Goal: Task Accomplishment & Management: Use online tool/utility

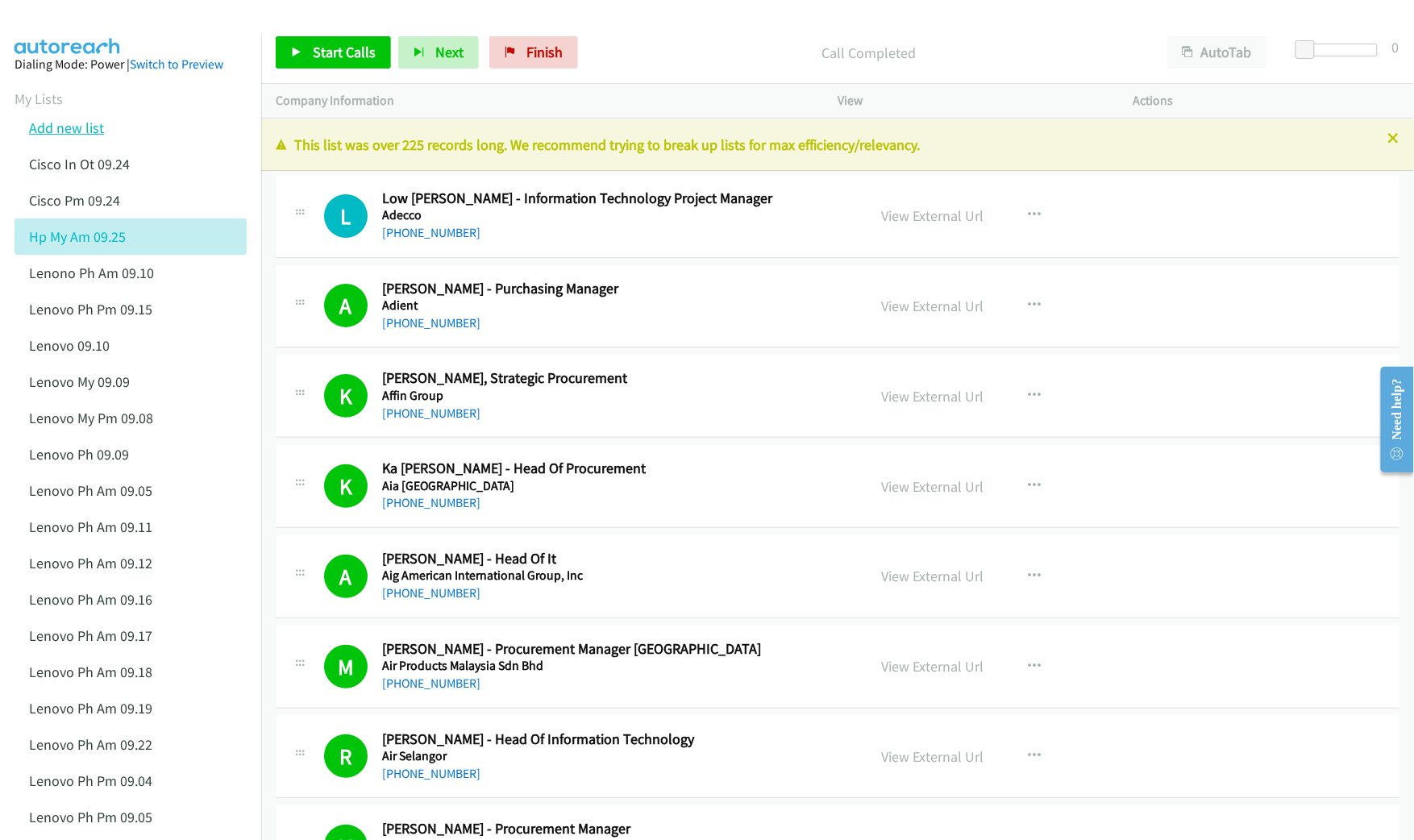
scroll to position [9439, 0]
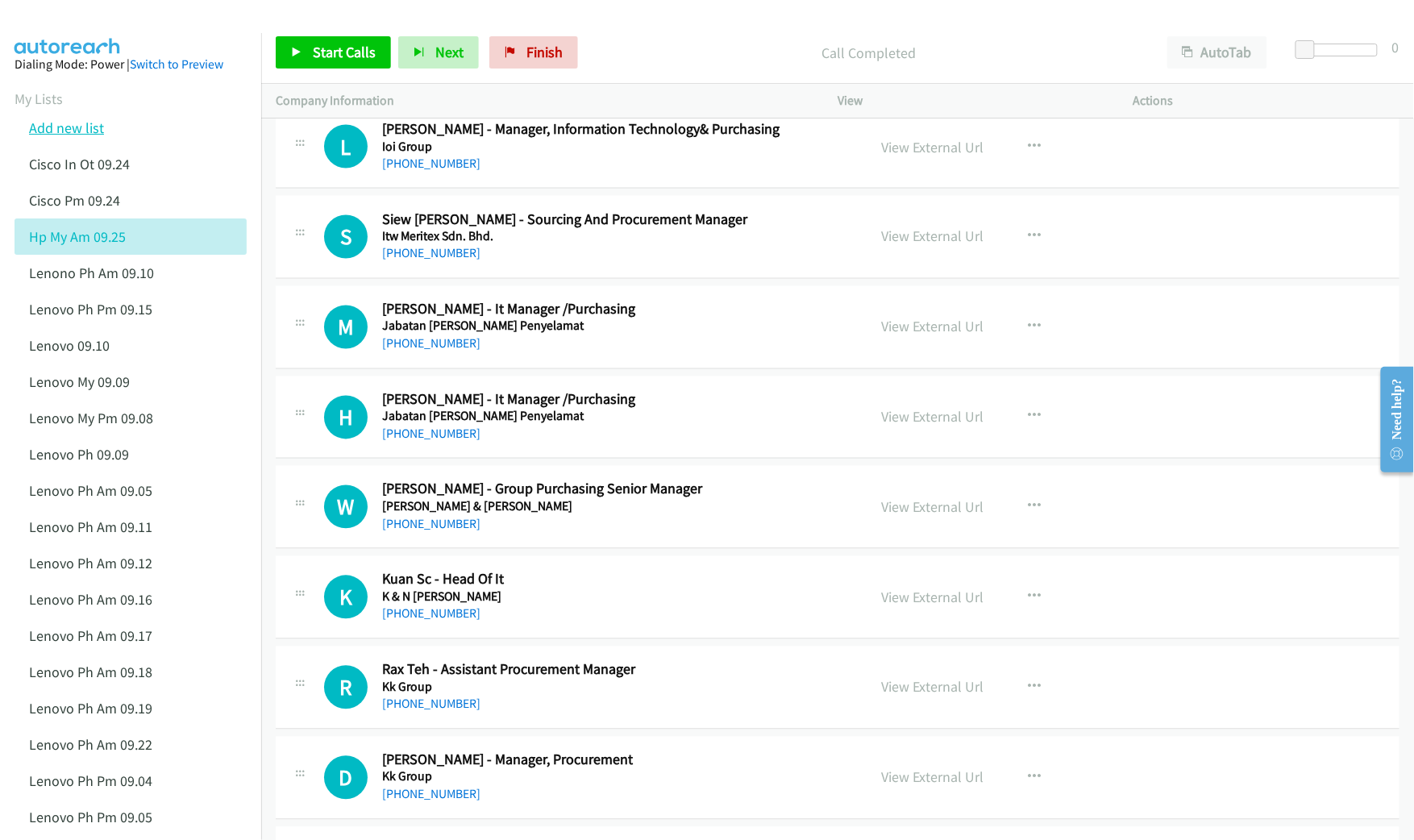
click at [74, 129] on link "Add new list" at bounding box center [66, 128] width 75 height 19
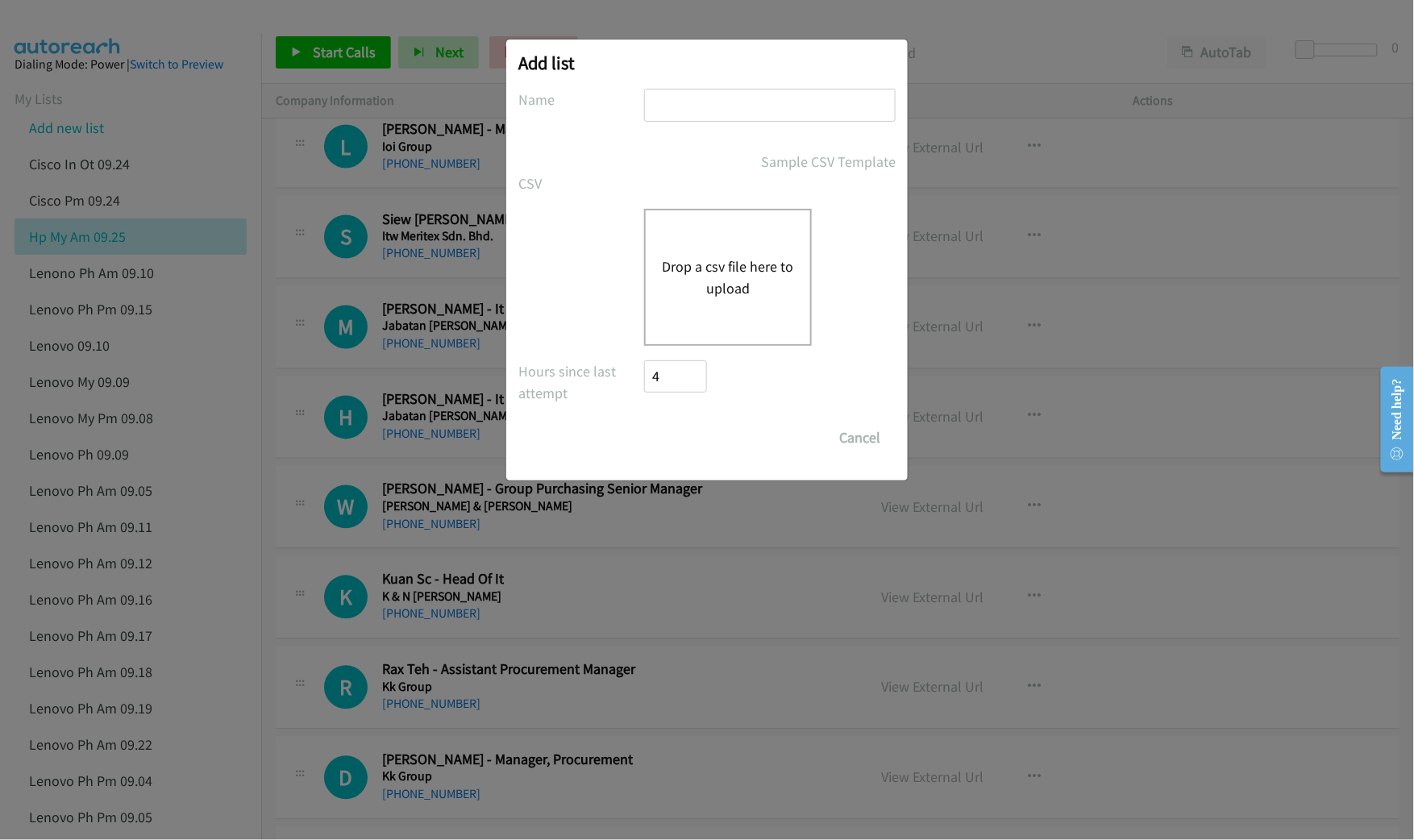
click at [694, 268] on button "Drop a csv file here to upload" at bounding box center [728, 277] width 132 height 43
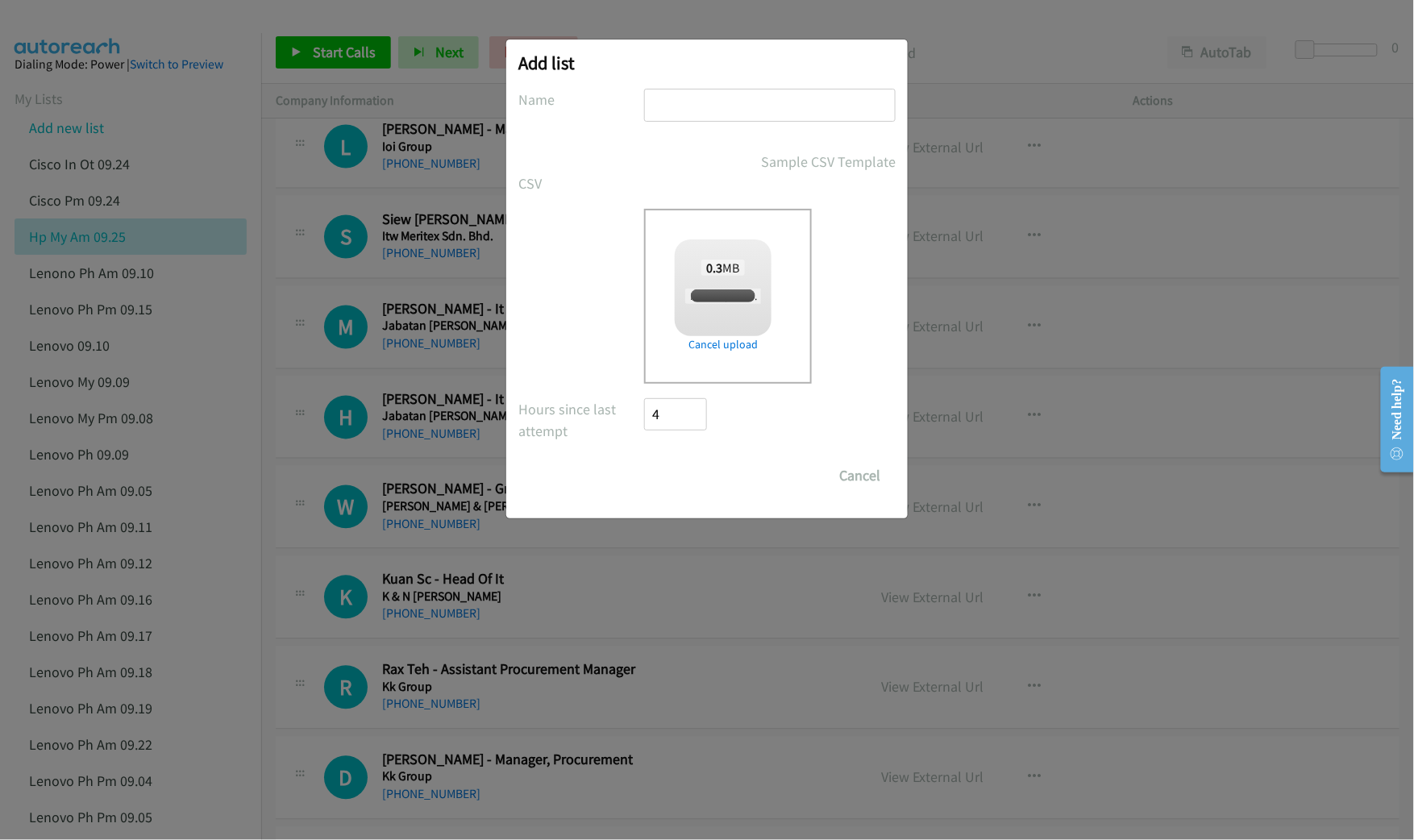
click at [726, 104] on input "text" at bounding box center [769, 104] width 251 height 33
checkbox input "true"
type input "HP Win PH AM 09.25"
click at [687, 472] on input "Save List" at bounding box center [686, 475] width 85 height 32
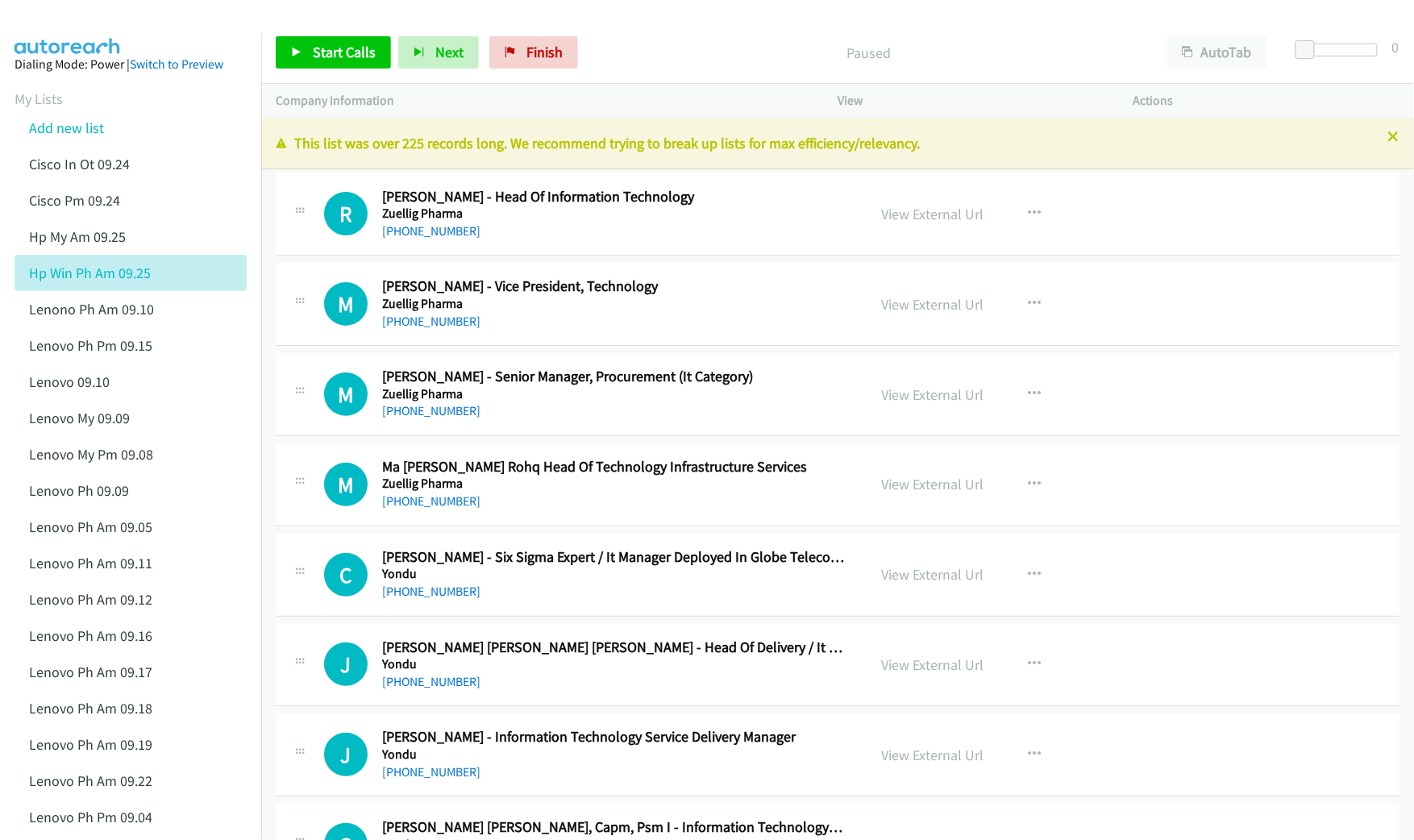
click at [1013, 34] on div "Start Calls Pause Next Finish Paused AutoTab AutoTab 0" at bounding box center [838, 52] width 1153 height 62
click at [927, 214] on link "View External Url" at bounding box center [936, 213] width 103 height 19
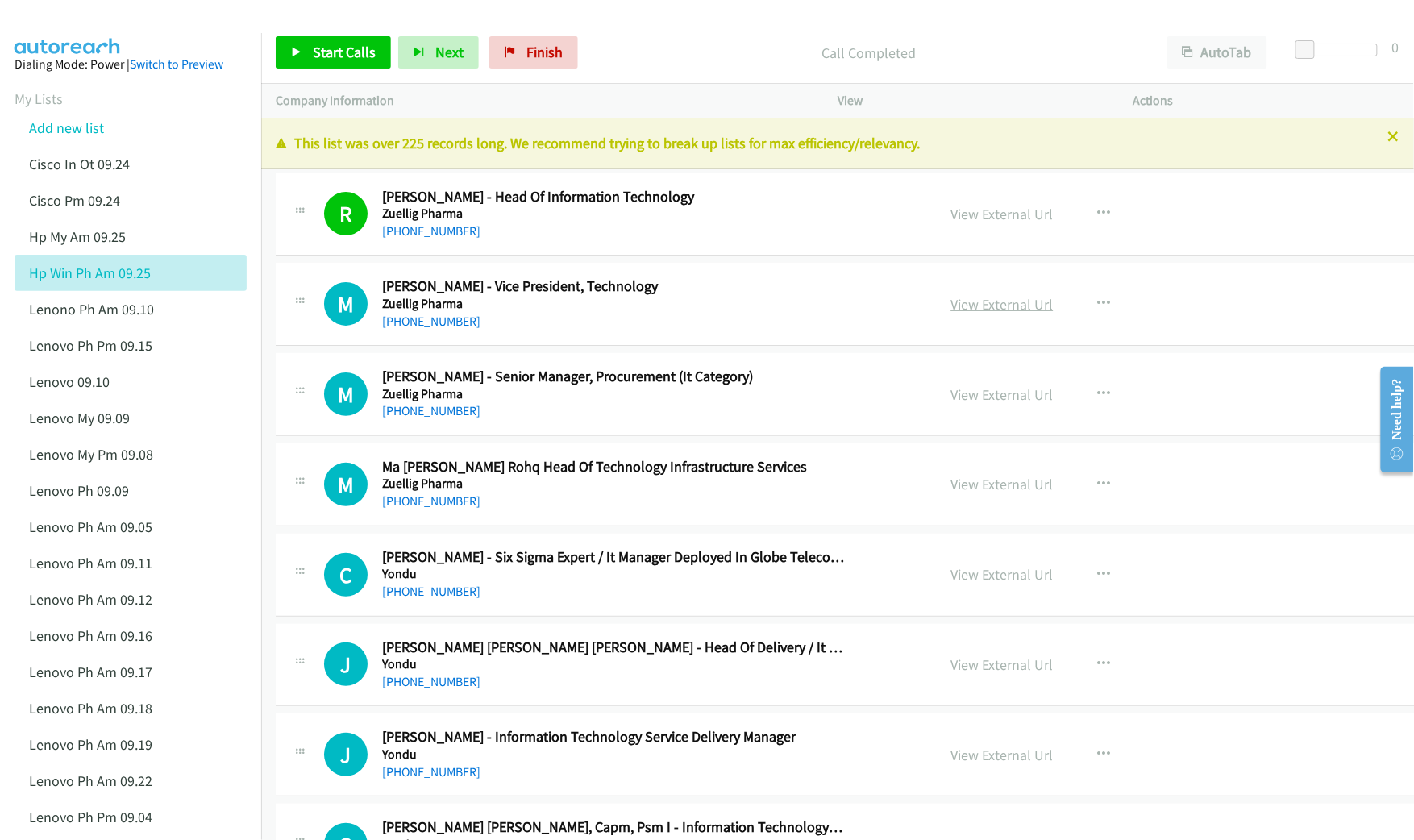
click at [951, 303] on link "View External Url" at bounding box center [1002, 304] width 103 height 19
click at [951, 388] on link "View External Url" at bounding box center [1002, 394] width 103 height 19
click at [951, 483] on link "View External Url" at bounding box center [1002, 483] width 103 height 19
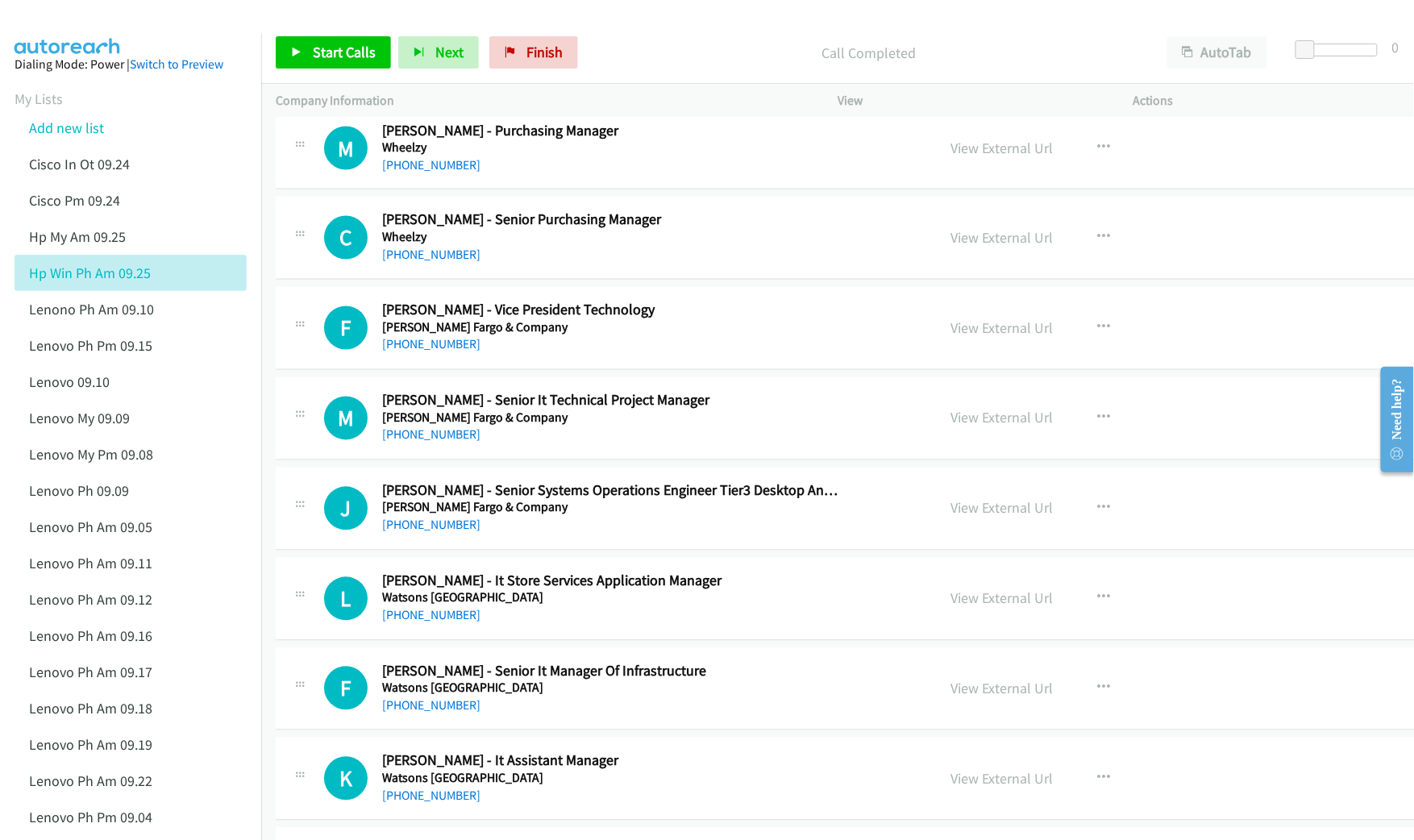
scroll to position [1074, 0]
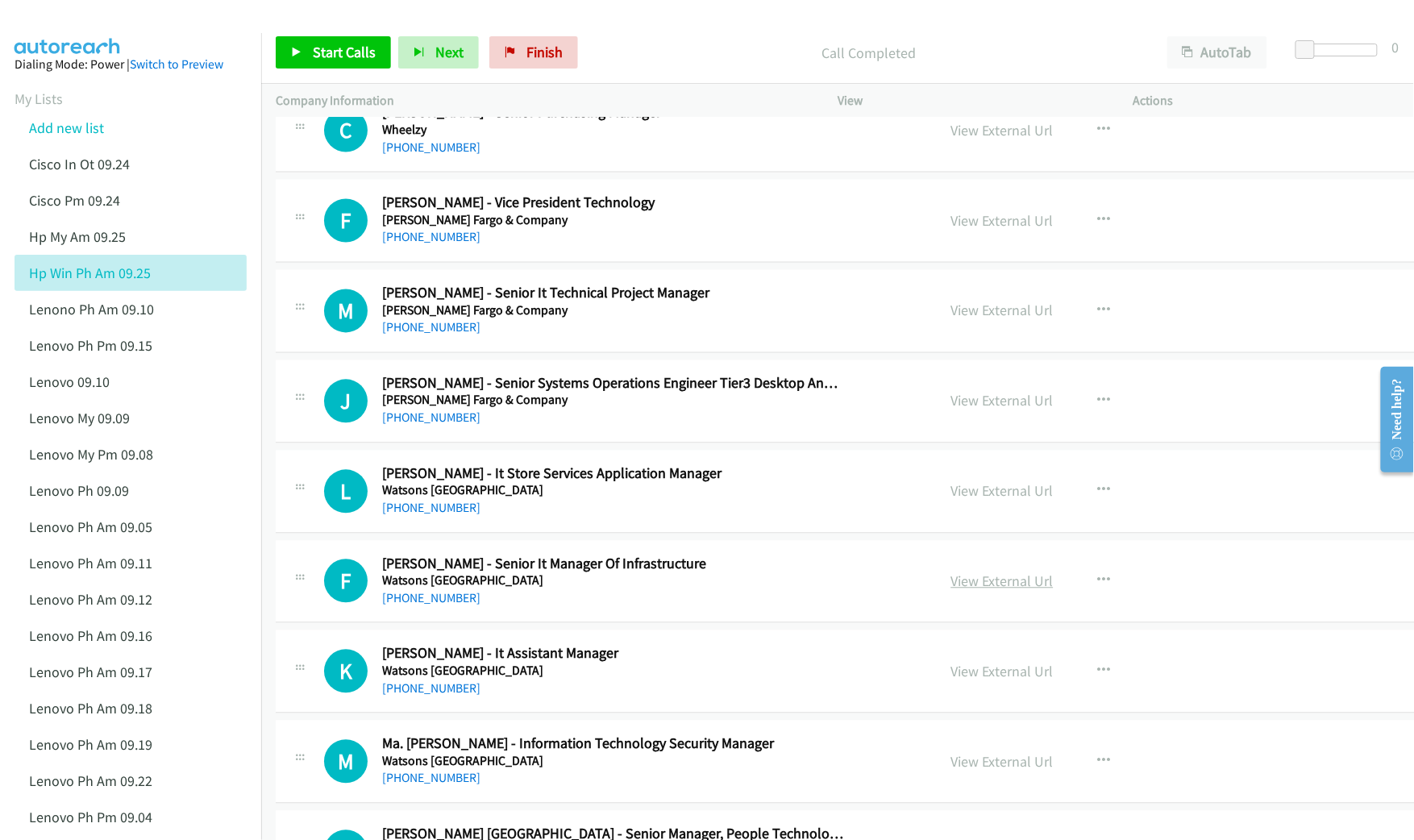
click at [951, 588] on link "View External Url" at bounding box center [1002, 581] width 103 height 19
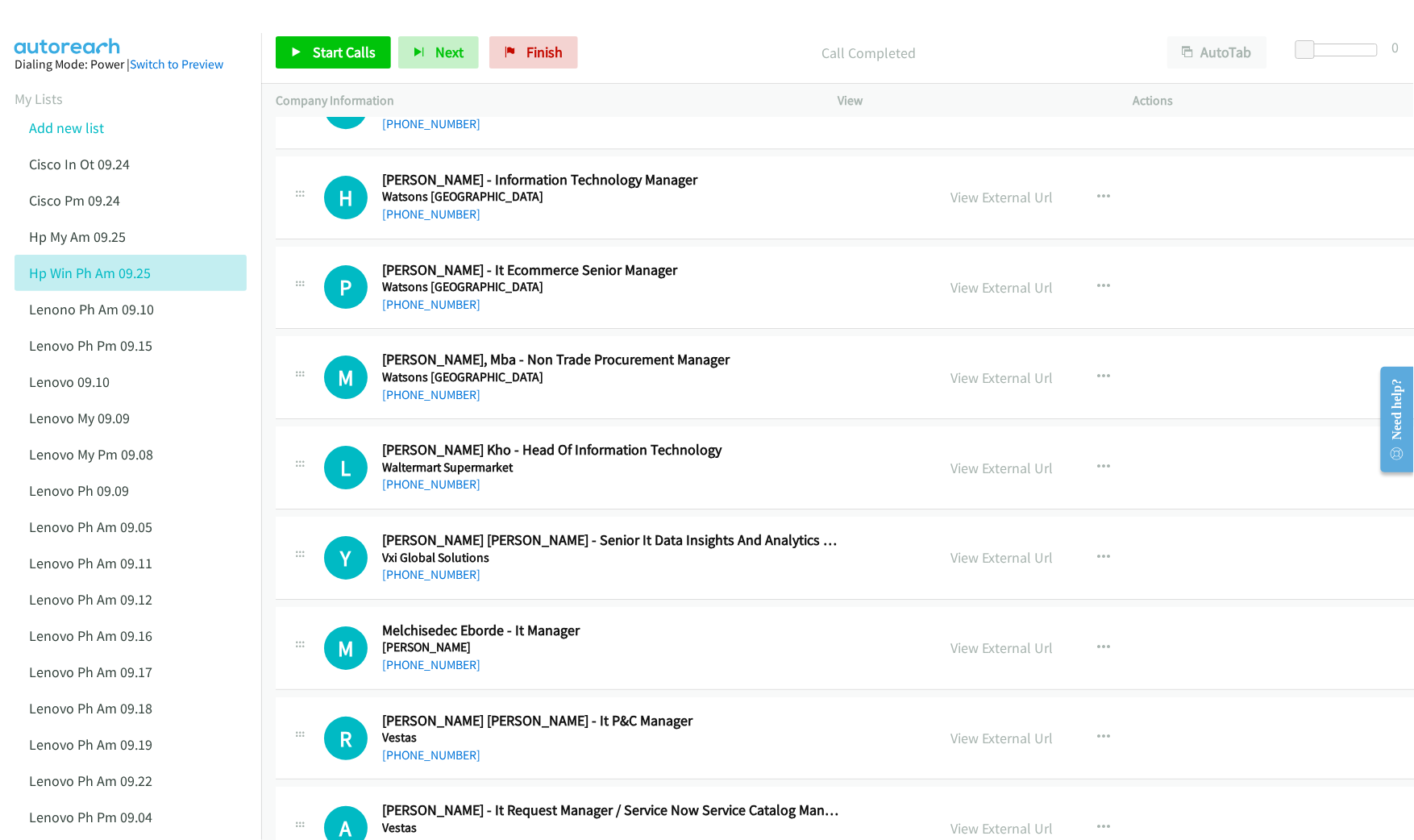
scroll to position [1826, 0]
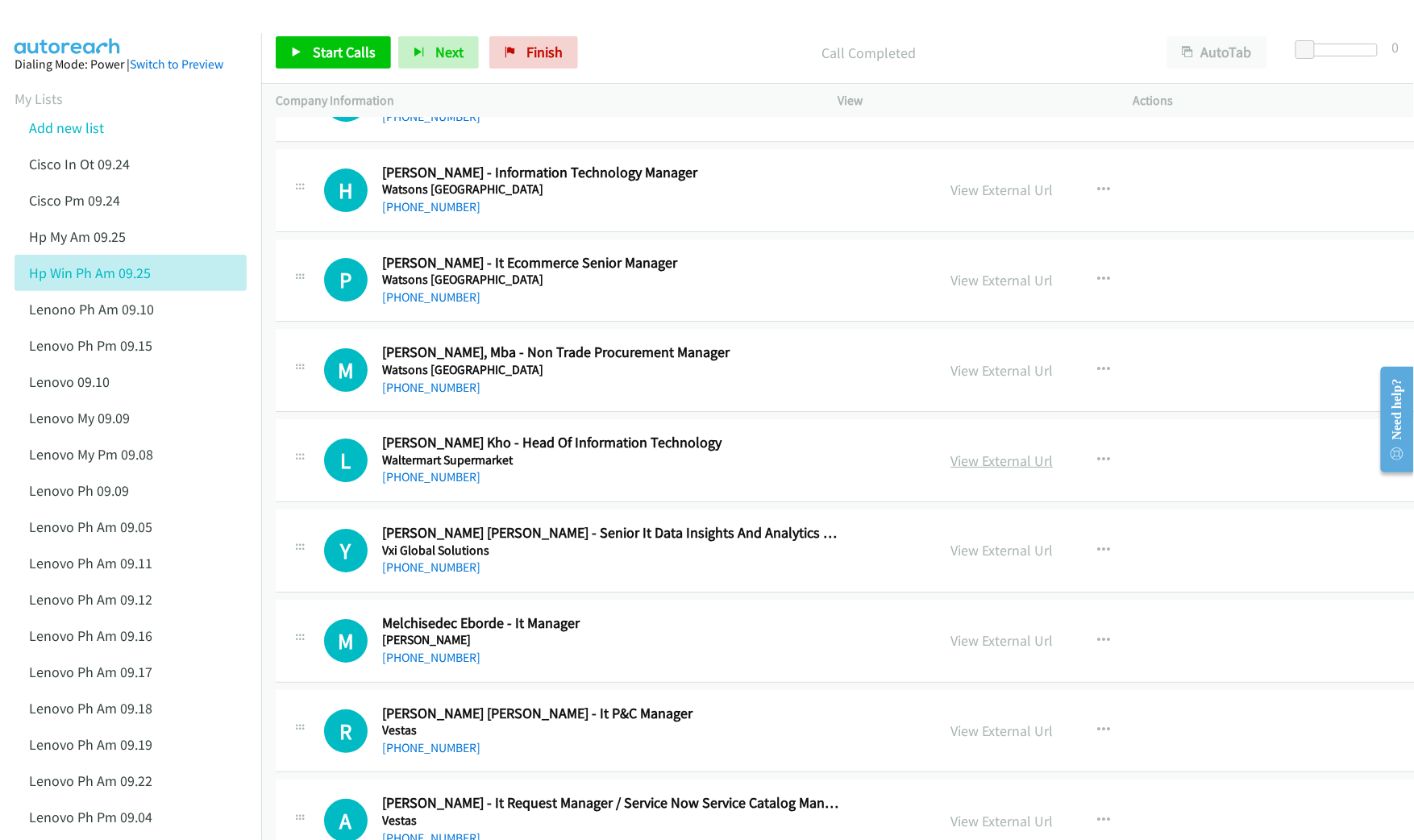
click at [951, 467] on link "View External Url" at bounding box center [1002, 460] width 103 height 19
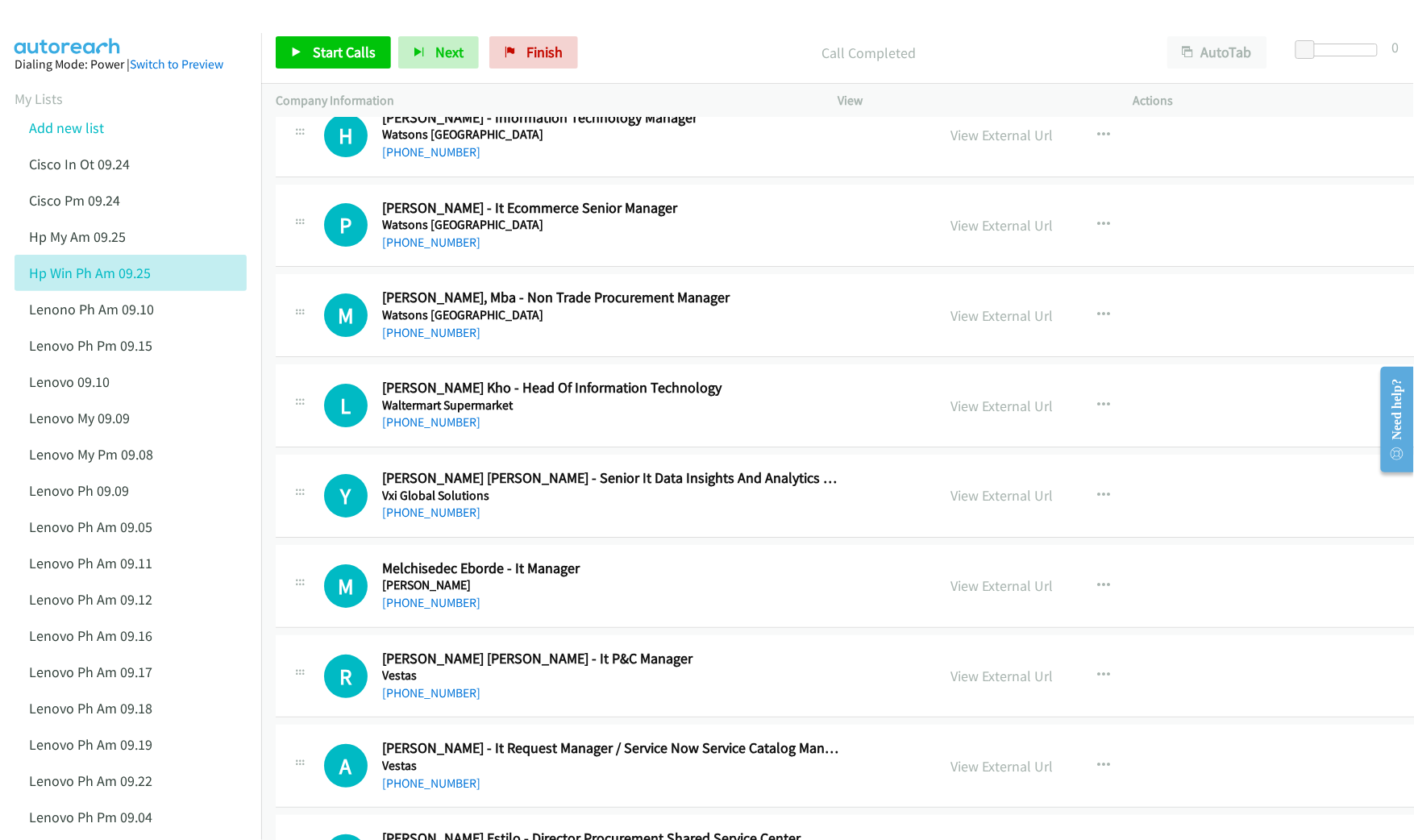
scroll to position [1934, 0]
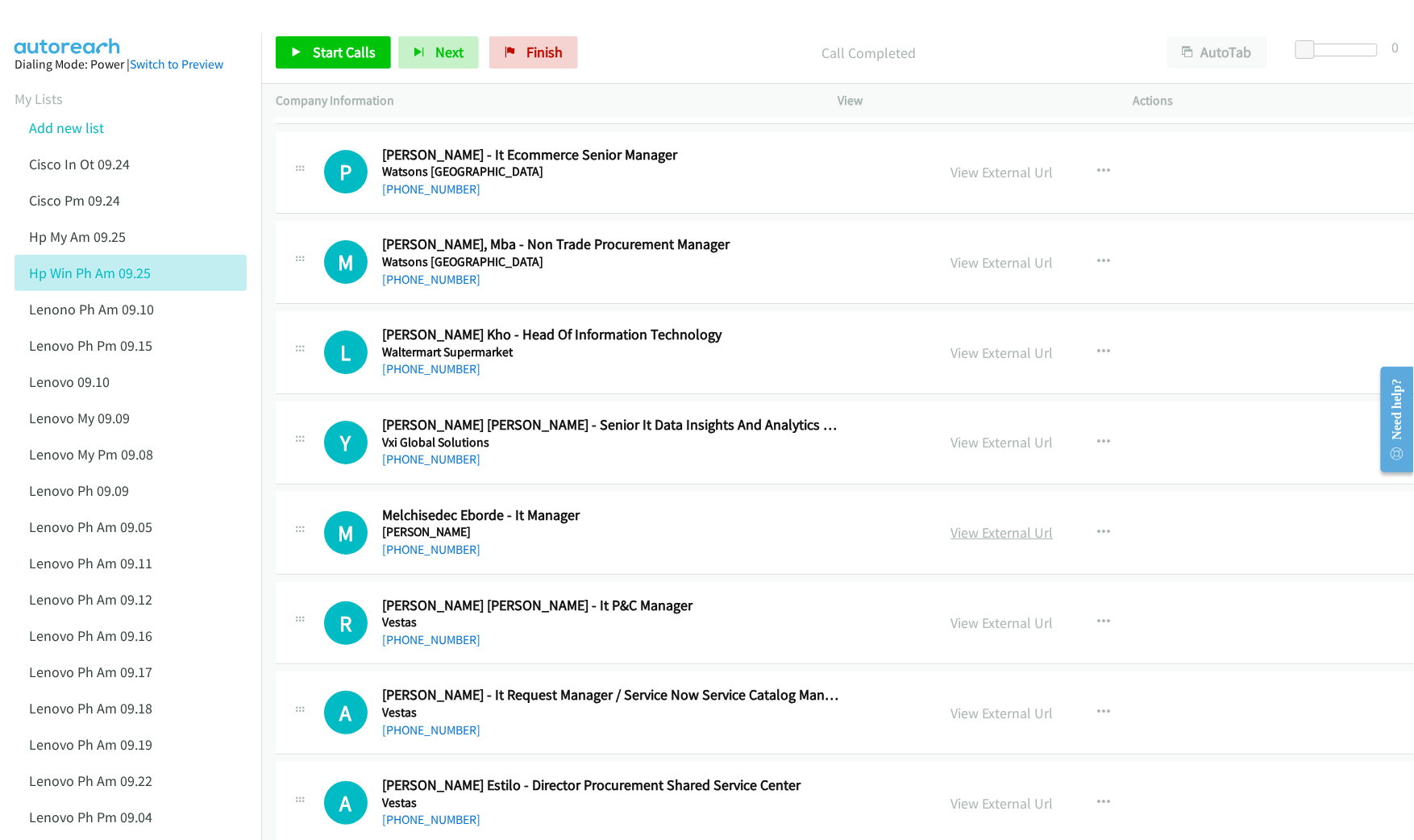
click at [951, 539] on link "View External Url" at bounding box center [1002, 532] width 103 height 19
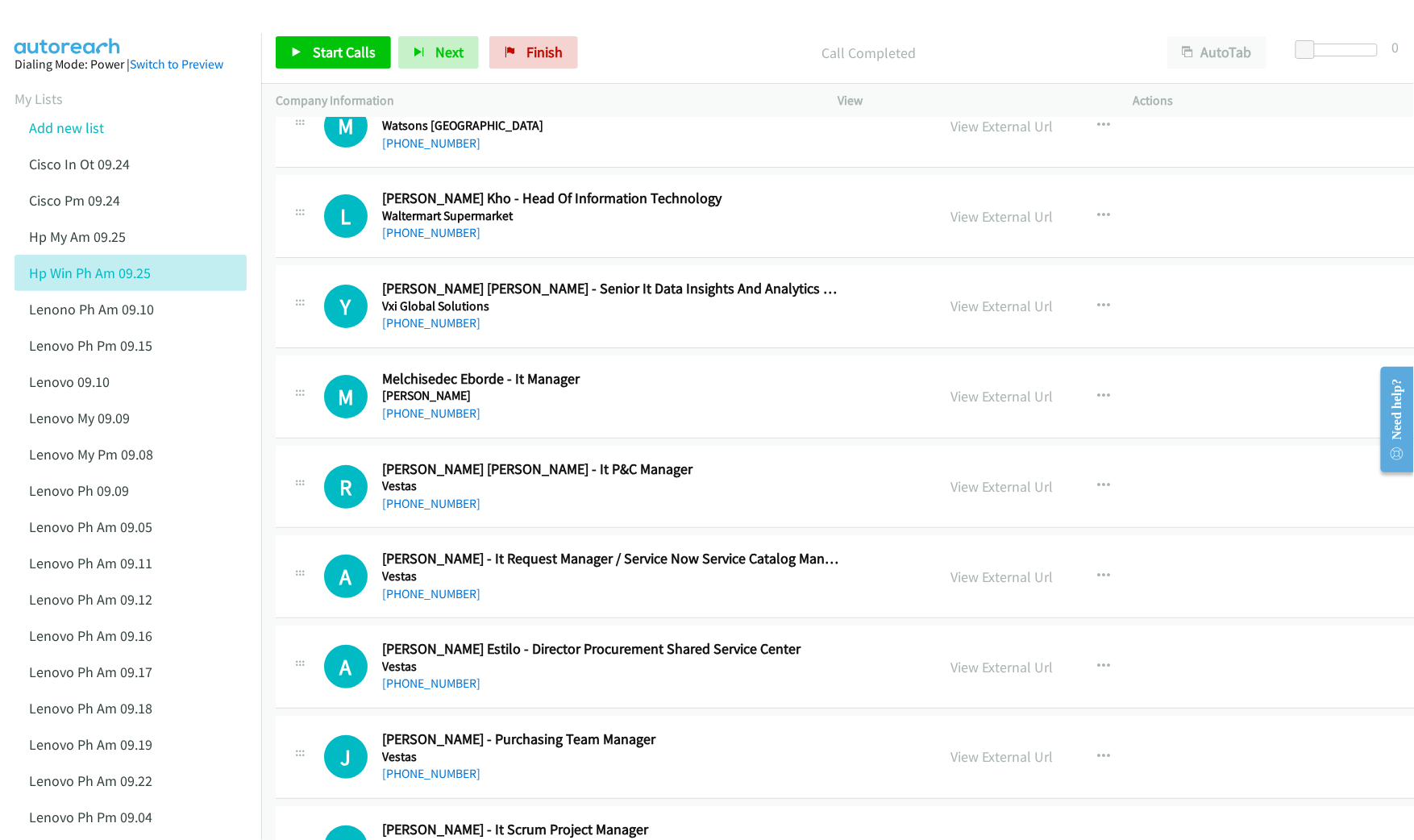
scroll to position [2148, 0]
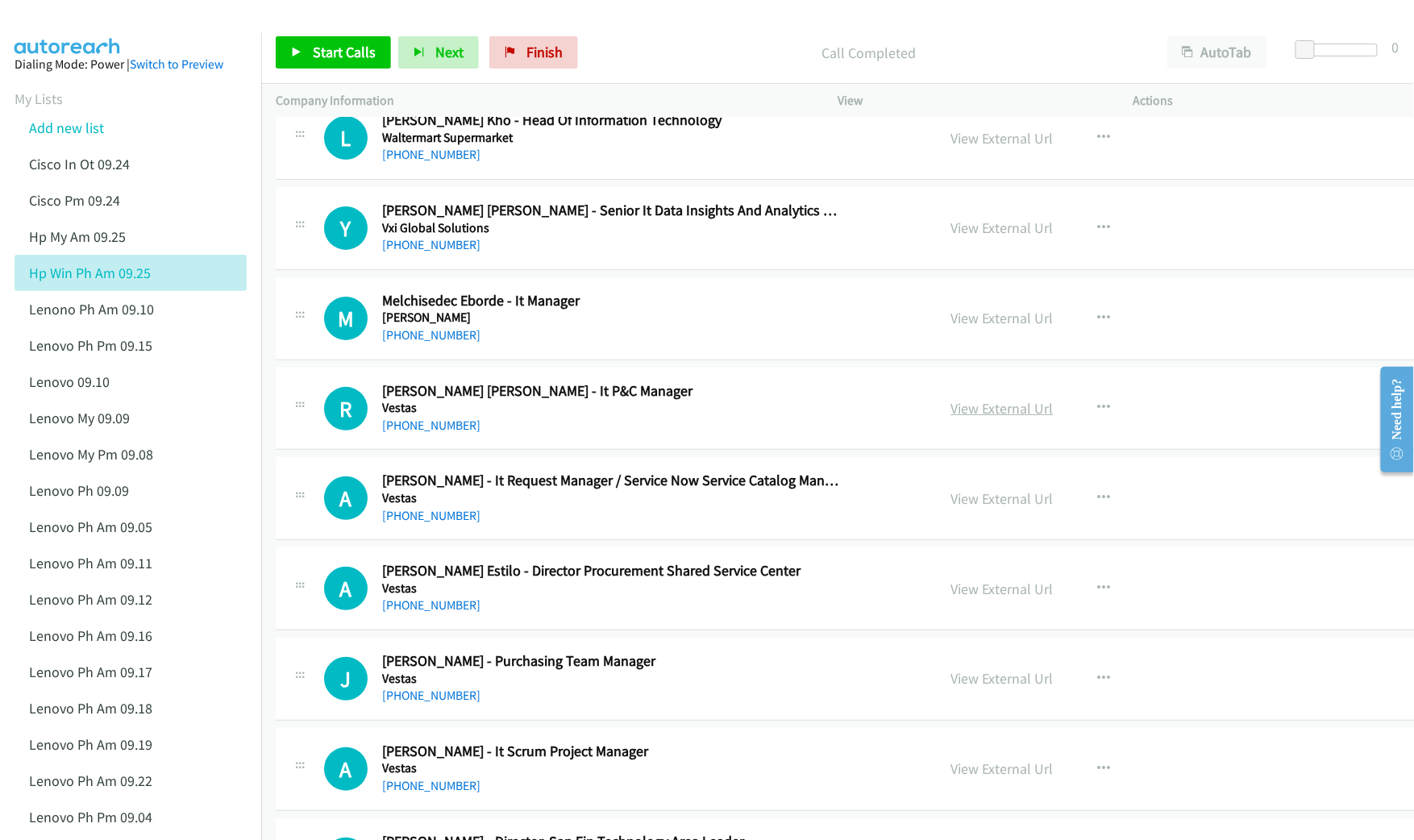
click at [951, 418] on link "View External Url" at bounding box center [1002, 408] width 103 height 19
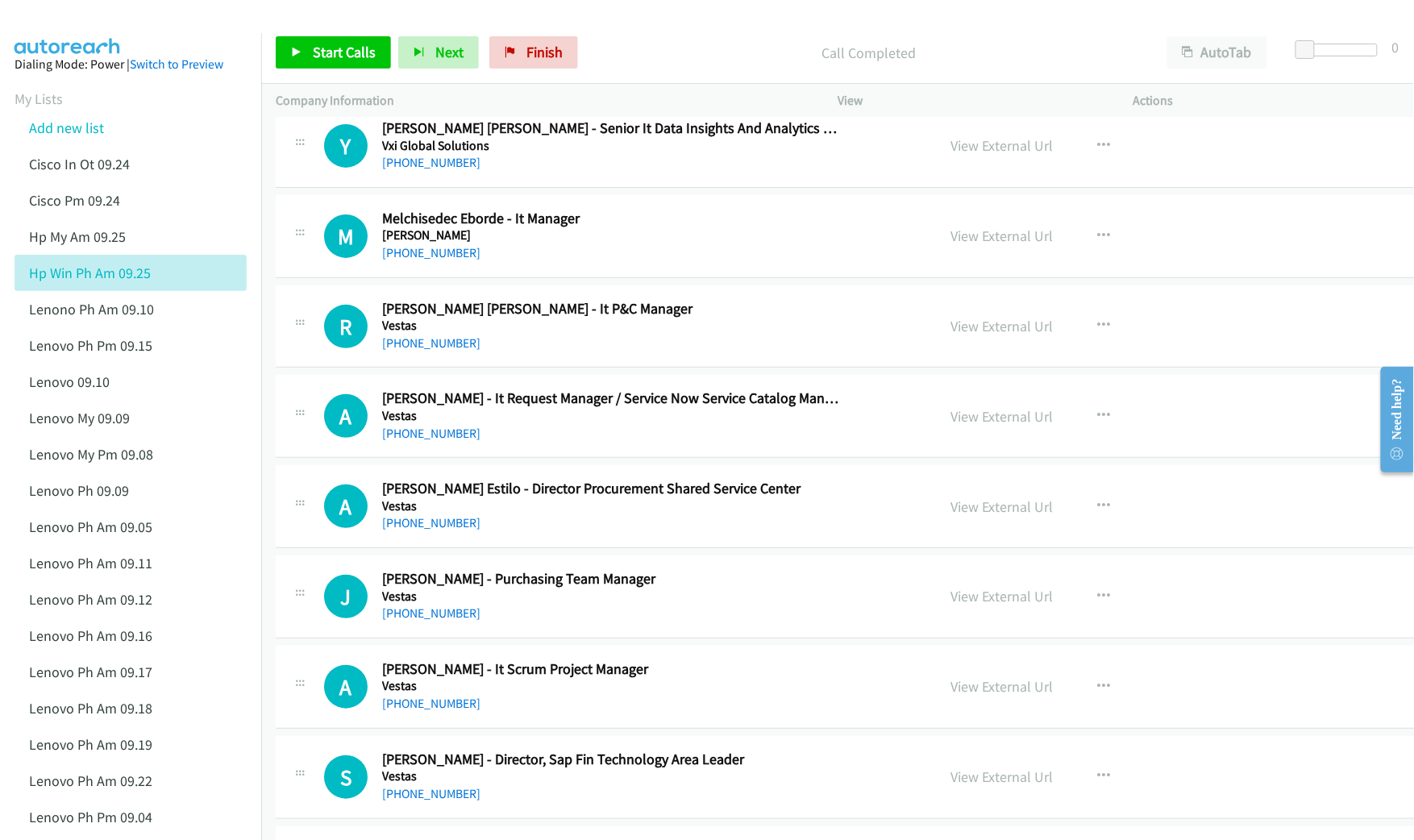
scroll to position [2256, 0]
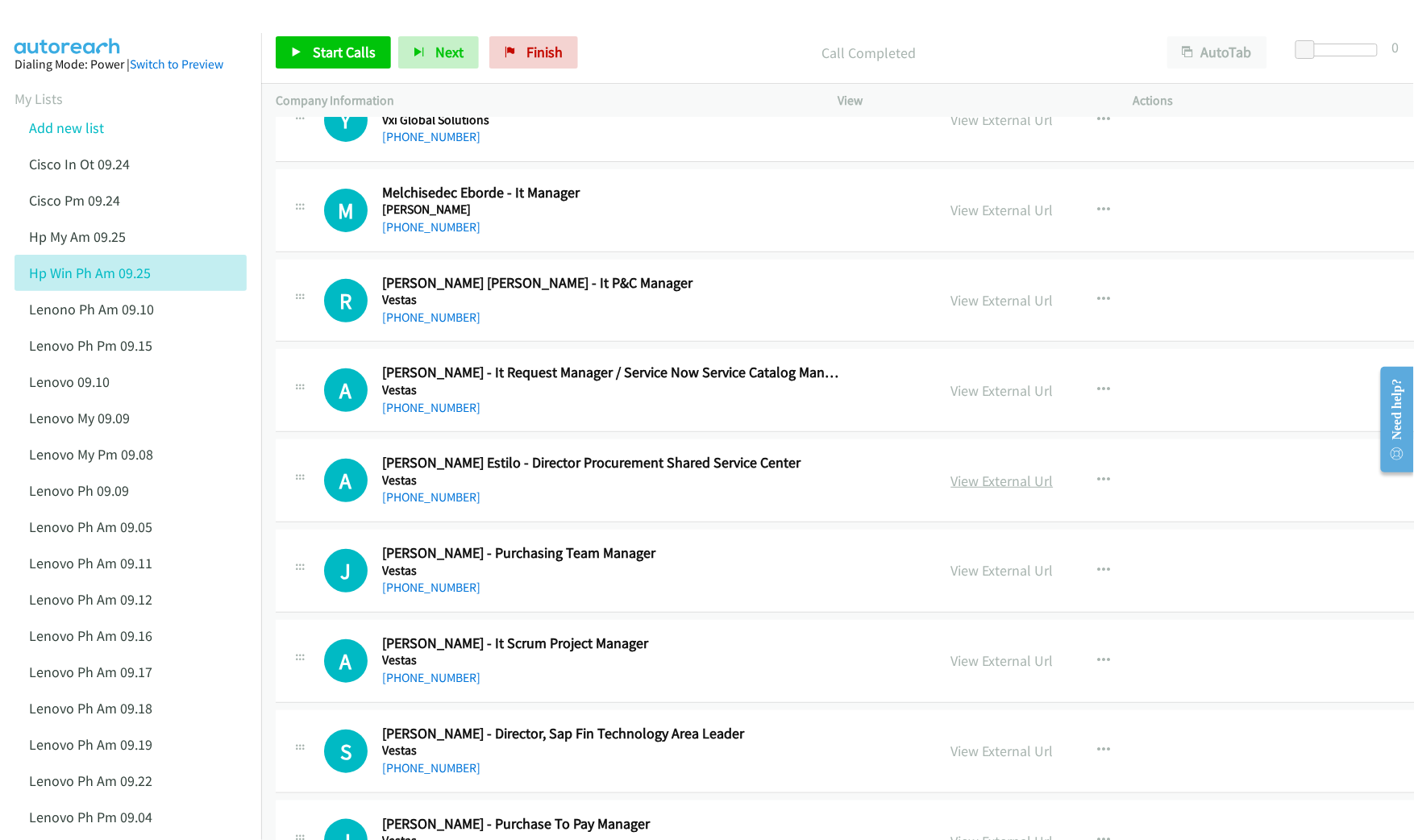
click at [951, 484] on link "View External Url" at bounding box center [1002, 481] width 103 height 19
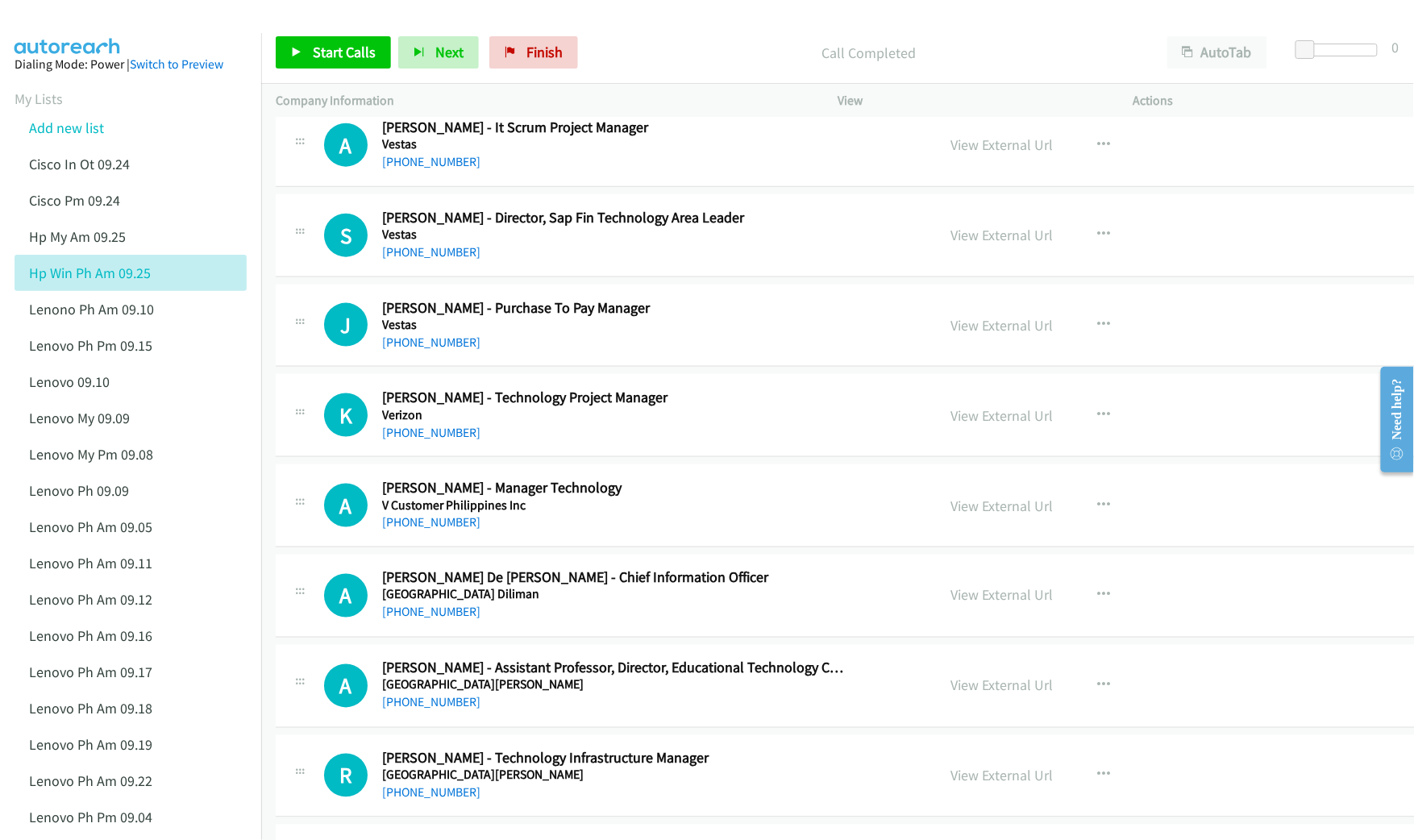
scroll to position [2793, 0]
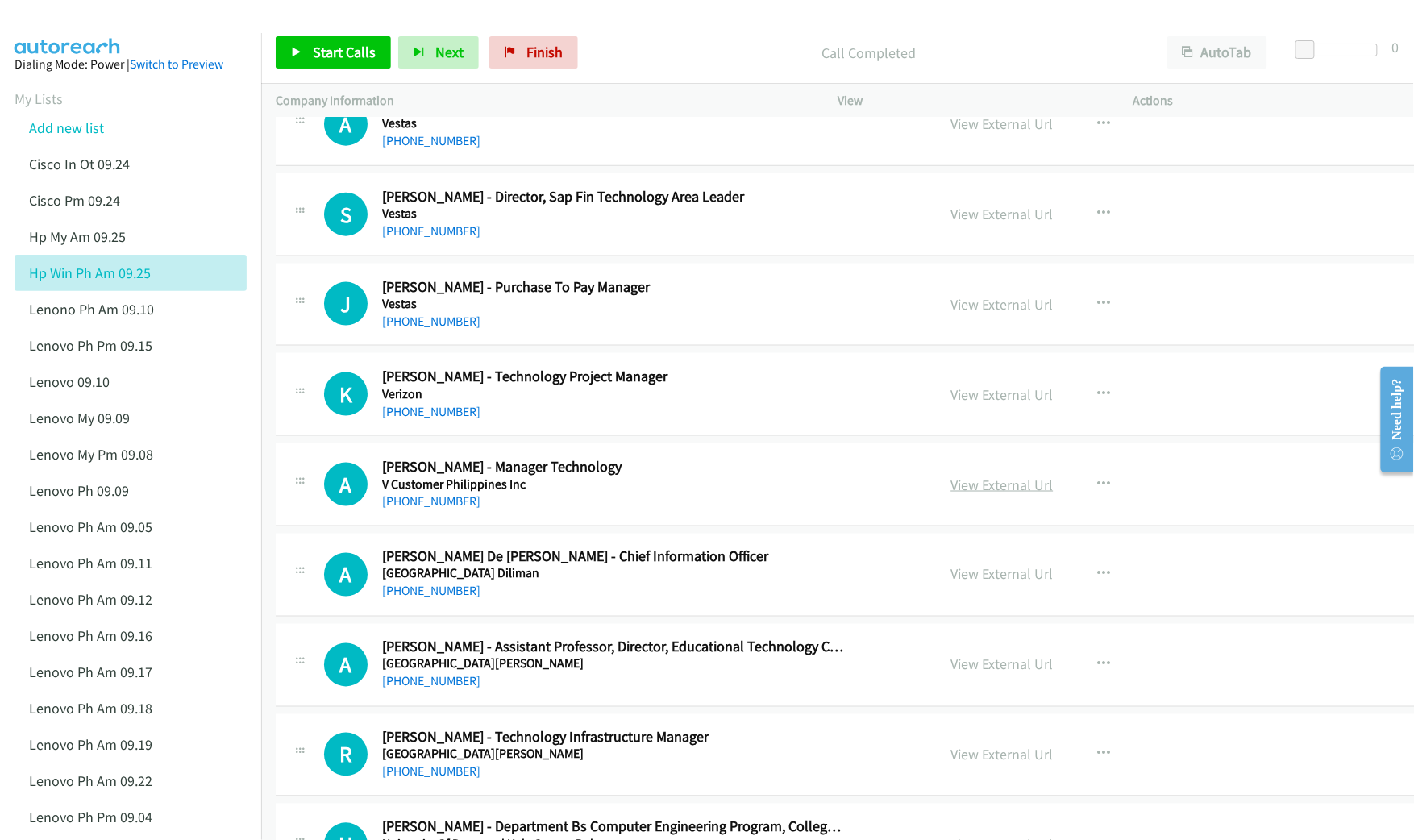
click at [951, 493] on link "View External Url" at bounding box center [1002, 484] width 103 height 19
click at [951, 583] on link "View External Url" at bounding box center [1002, 574] width 103 height 19
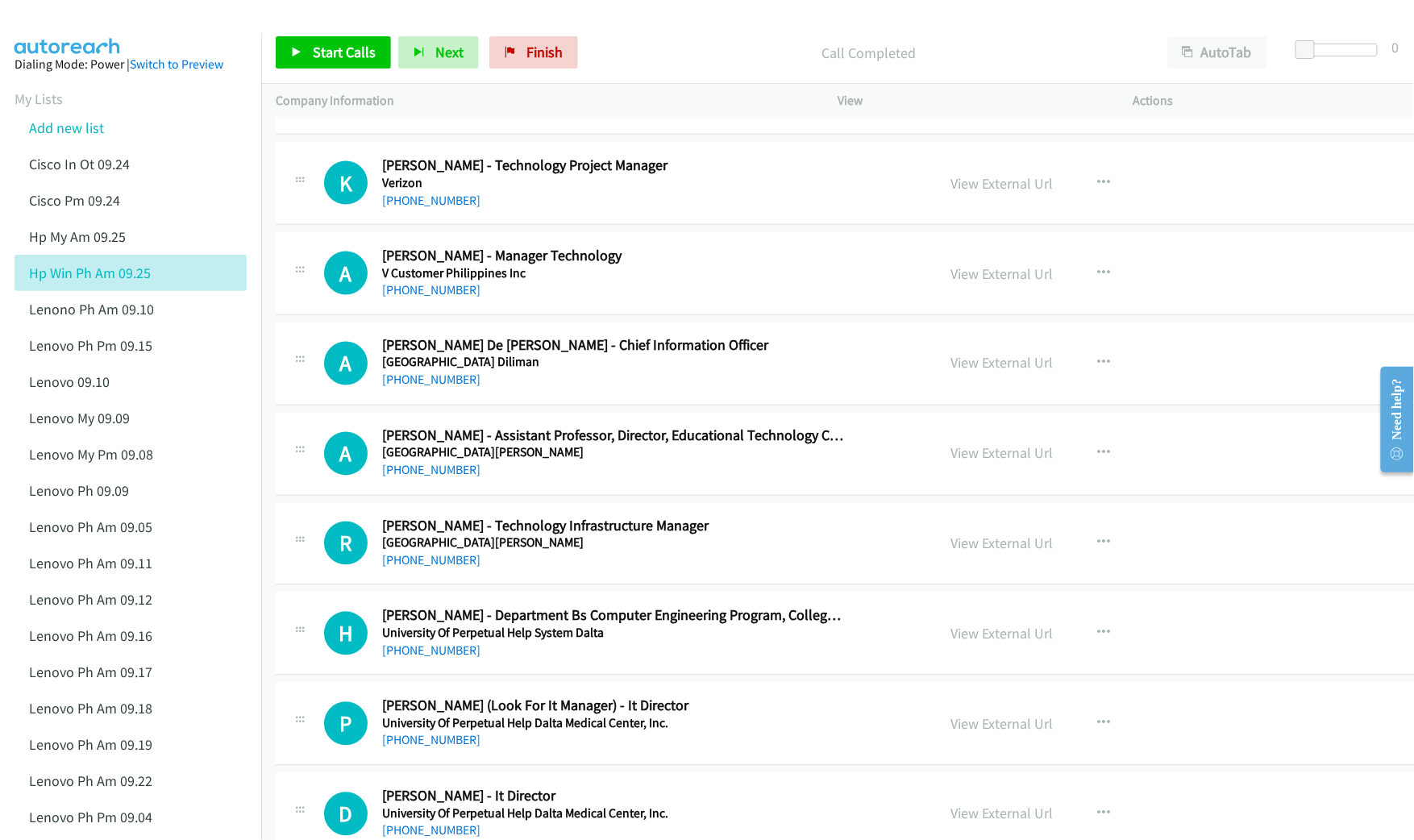
scroll to position [3008, 0]
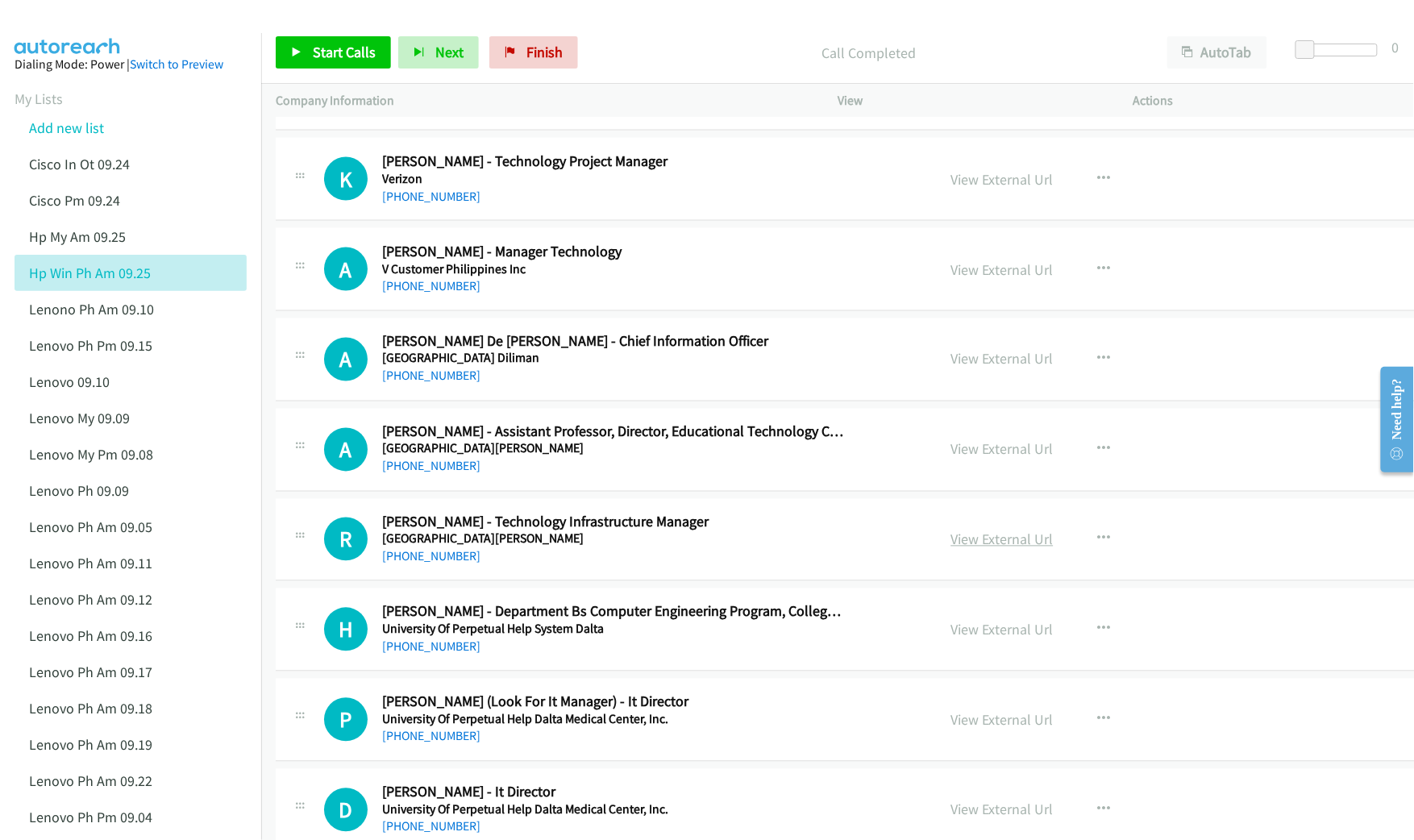
click at [951, 548] on link "View External Url" at bounding box center [1002, 539] width 103 height 19
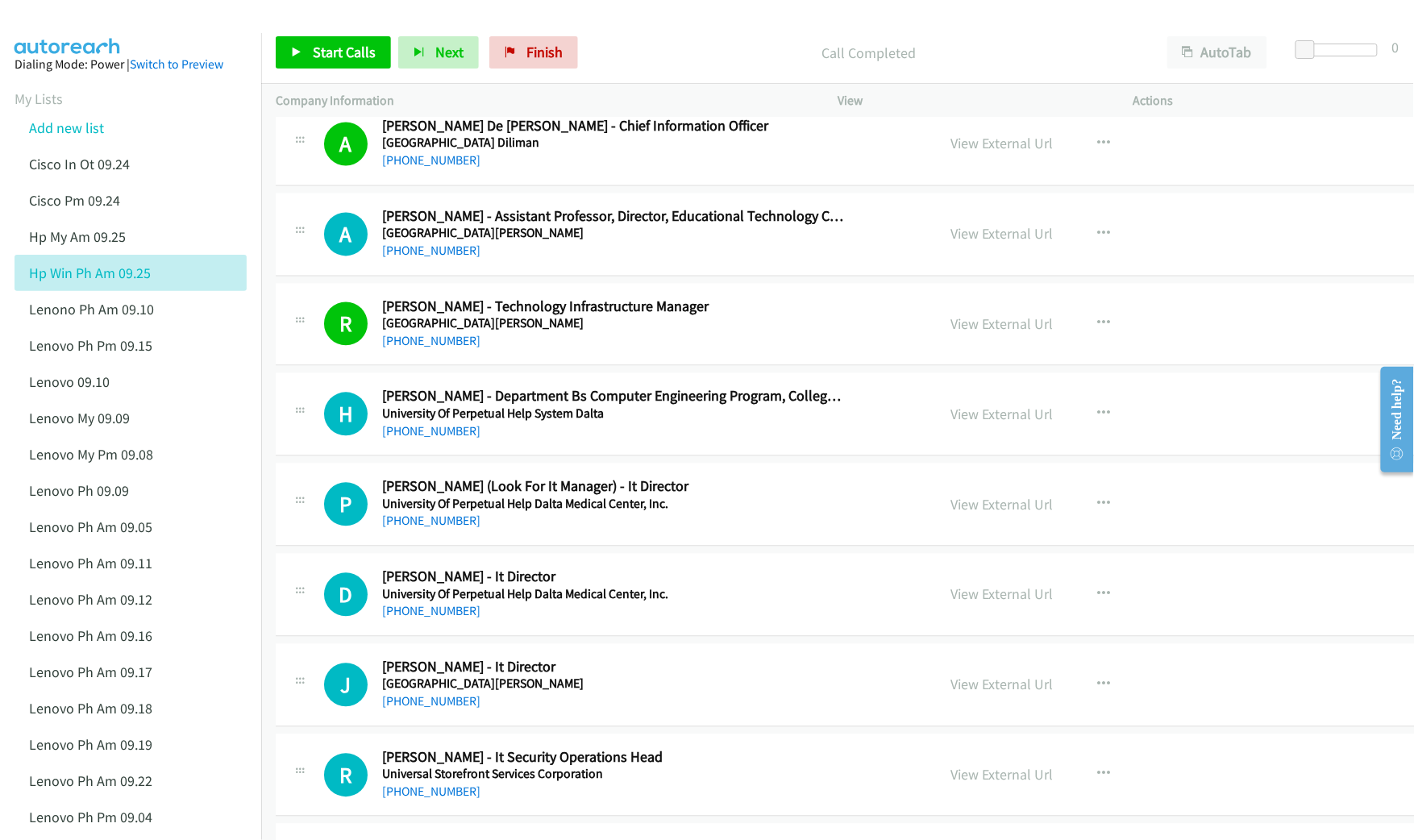
scroll to position [3330, 0]
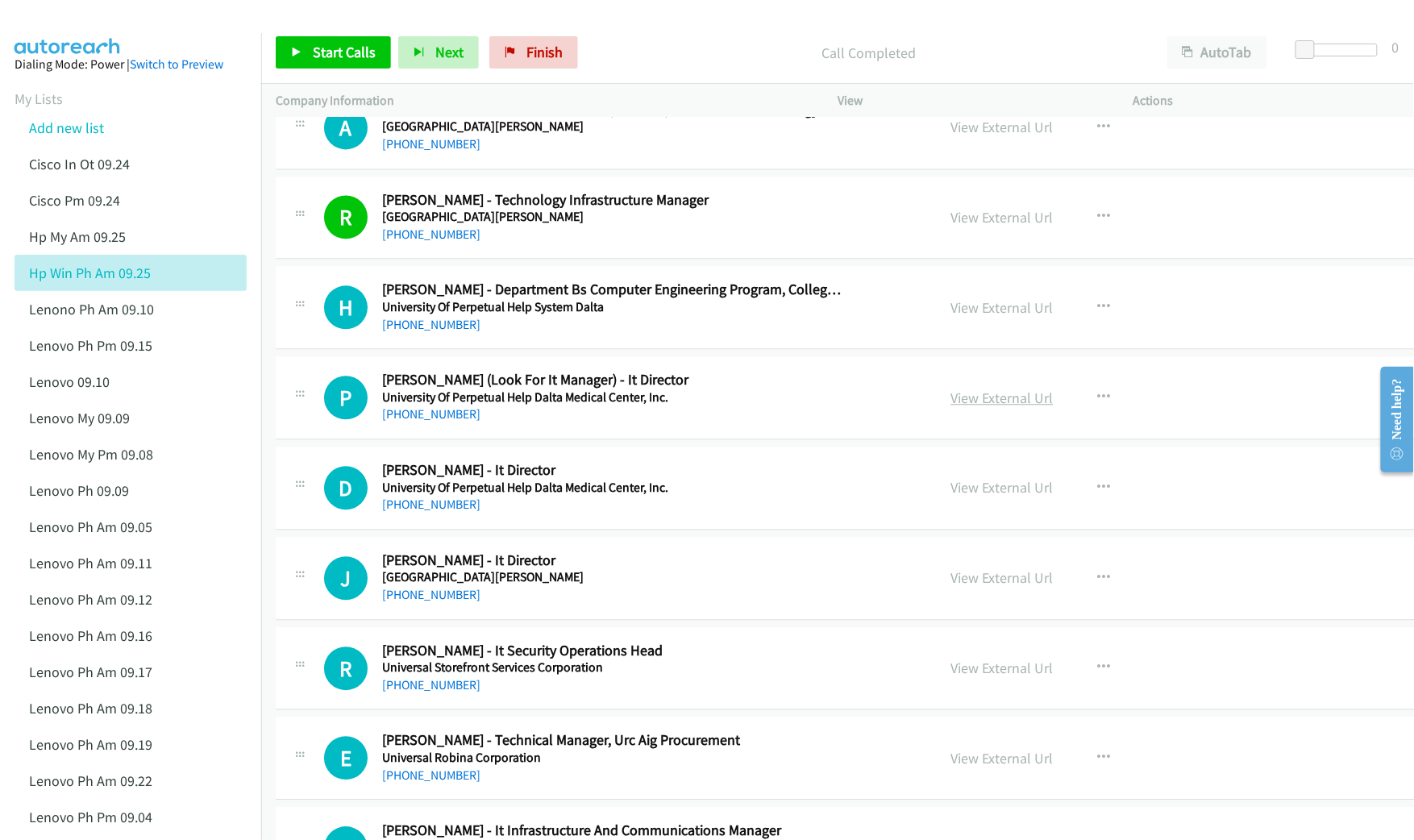
click at [955, 407] on link "View External Url" at bounding box center [1002, 397] width 103 height 19
click at [951, 587] on link "View External Url" at bounding box center [1002, 577] width 103 height 19
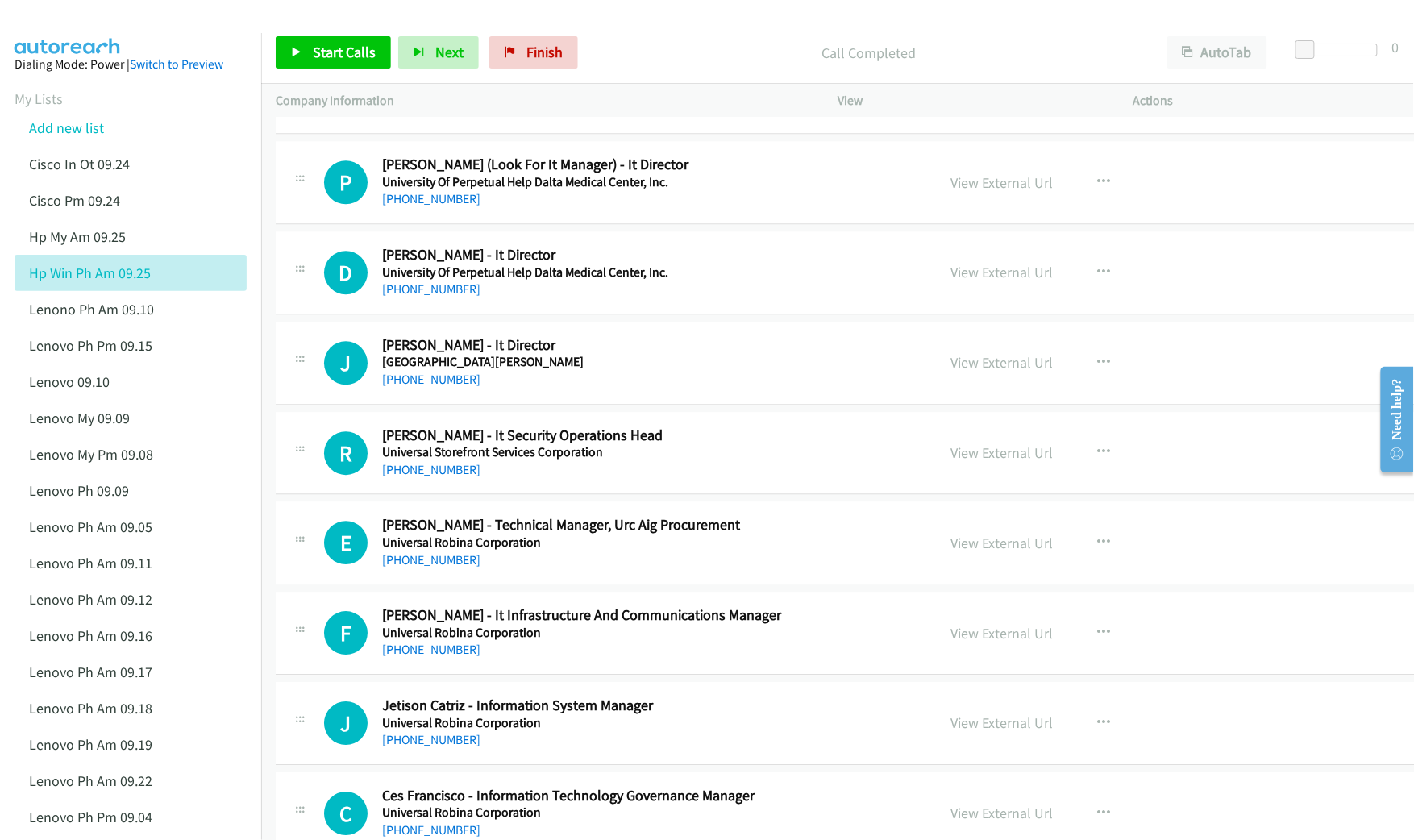
scroll to position [3653, 0]
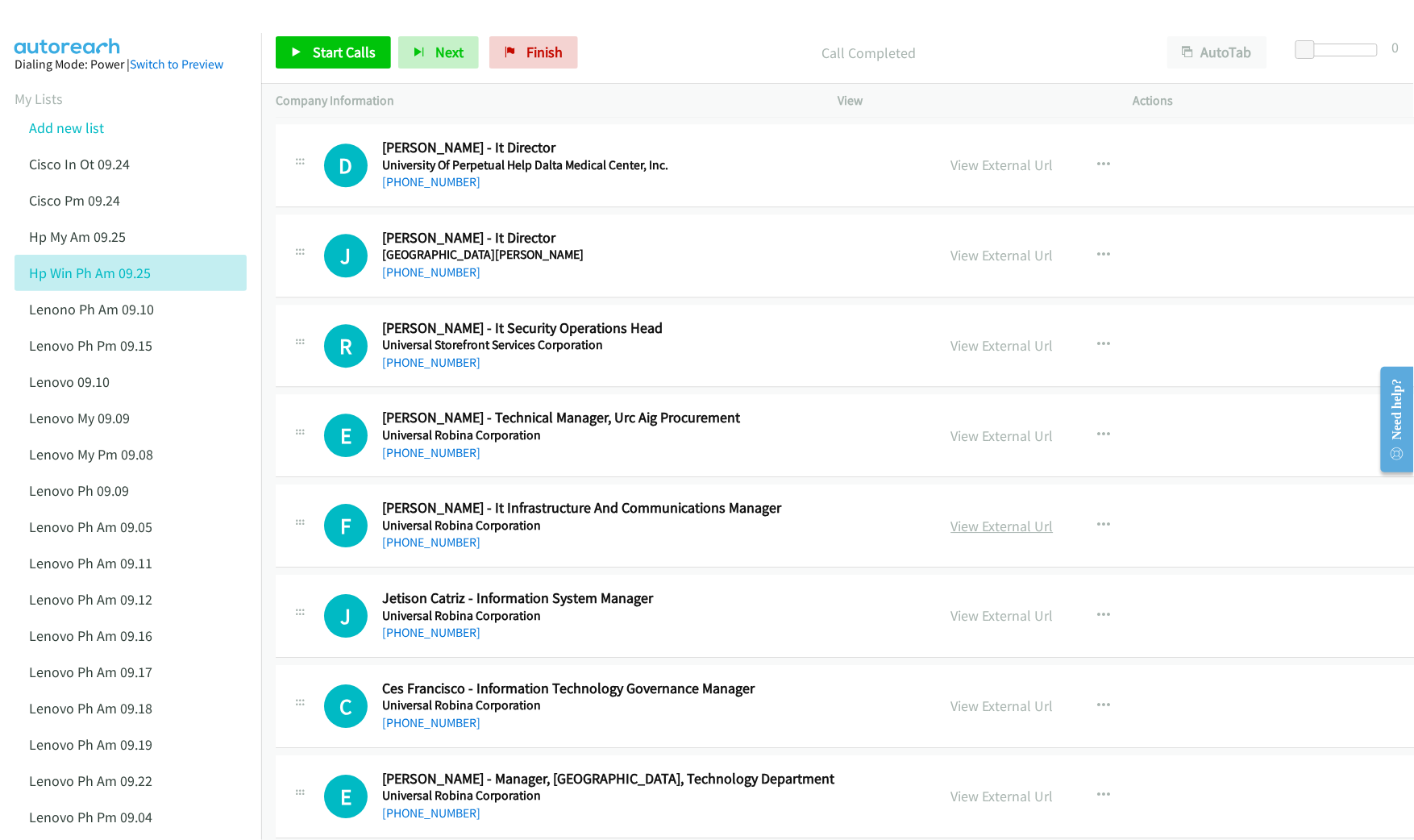
click at [951, 535] on link "View External Url" at bounding box center [1002, 526] width 103 height 19
click at [951, 625] on link "View External Url" at bounding box center [1002, 615] width 103 height 19
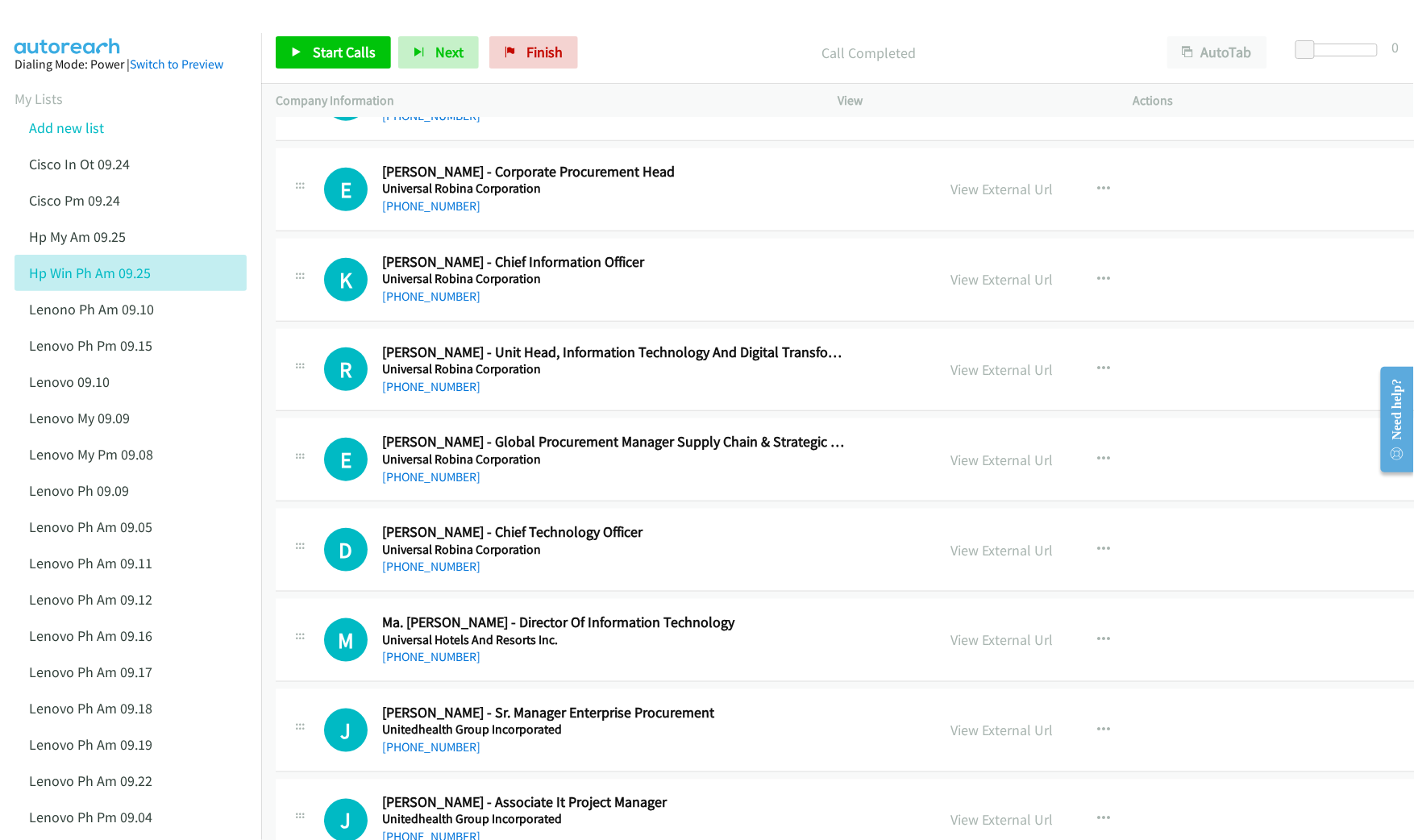
scroll to position [4727, 0]
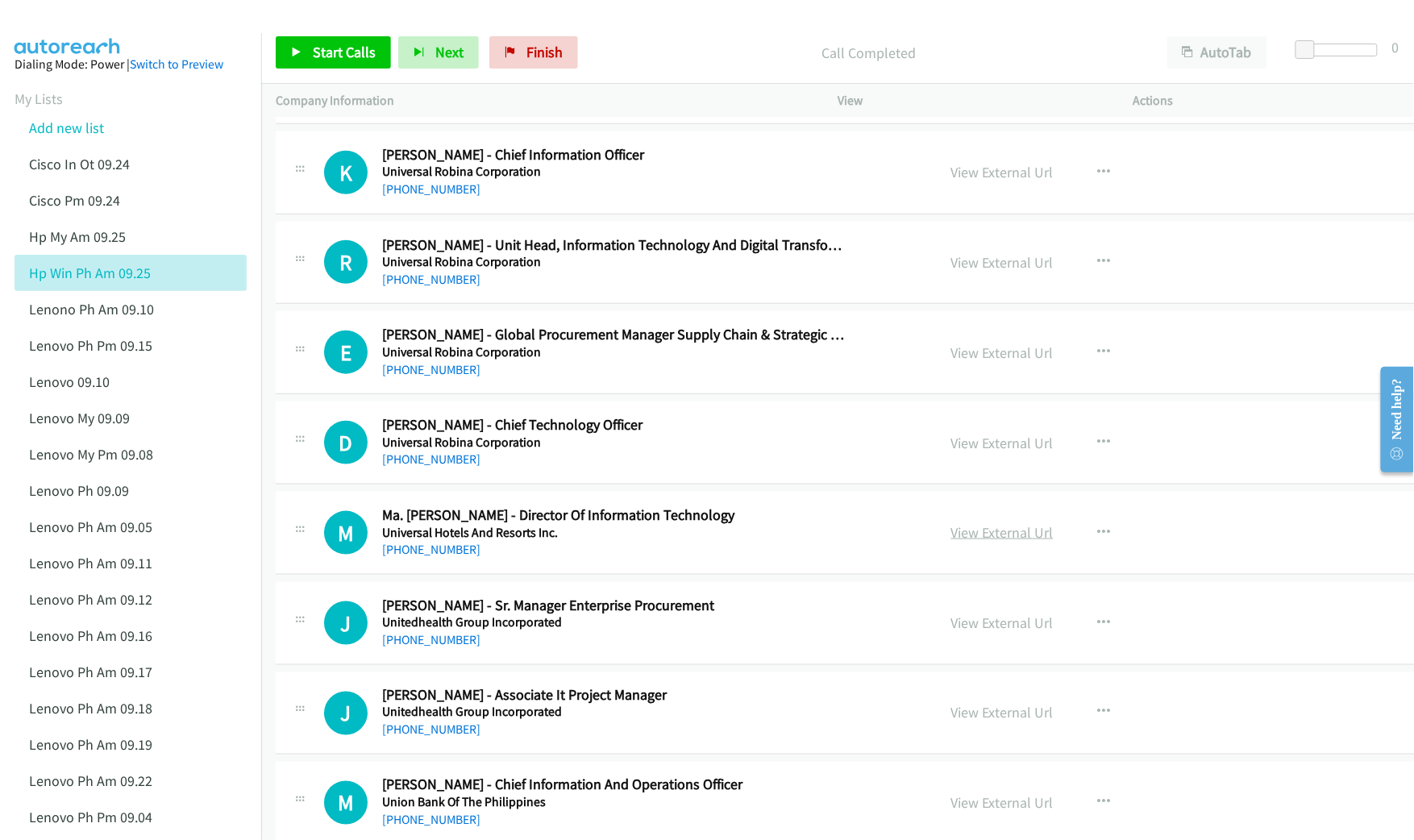
click at [951, 541] on link "View External Url" at bounding box center [1002, 532] width 103 height 19
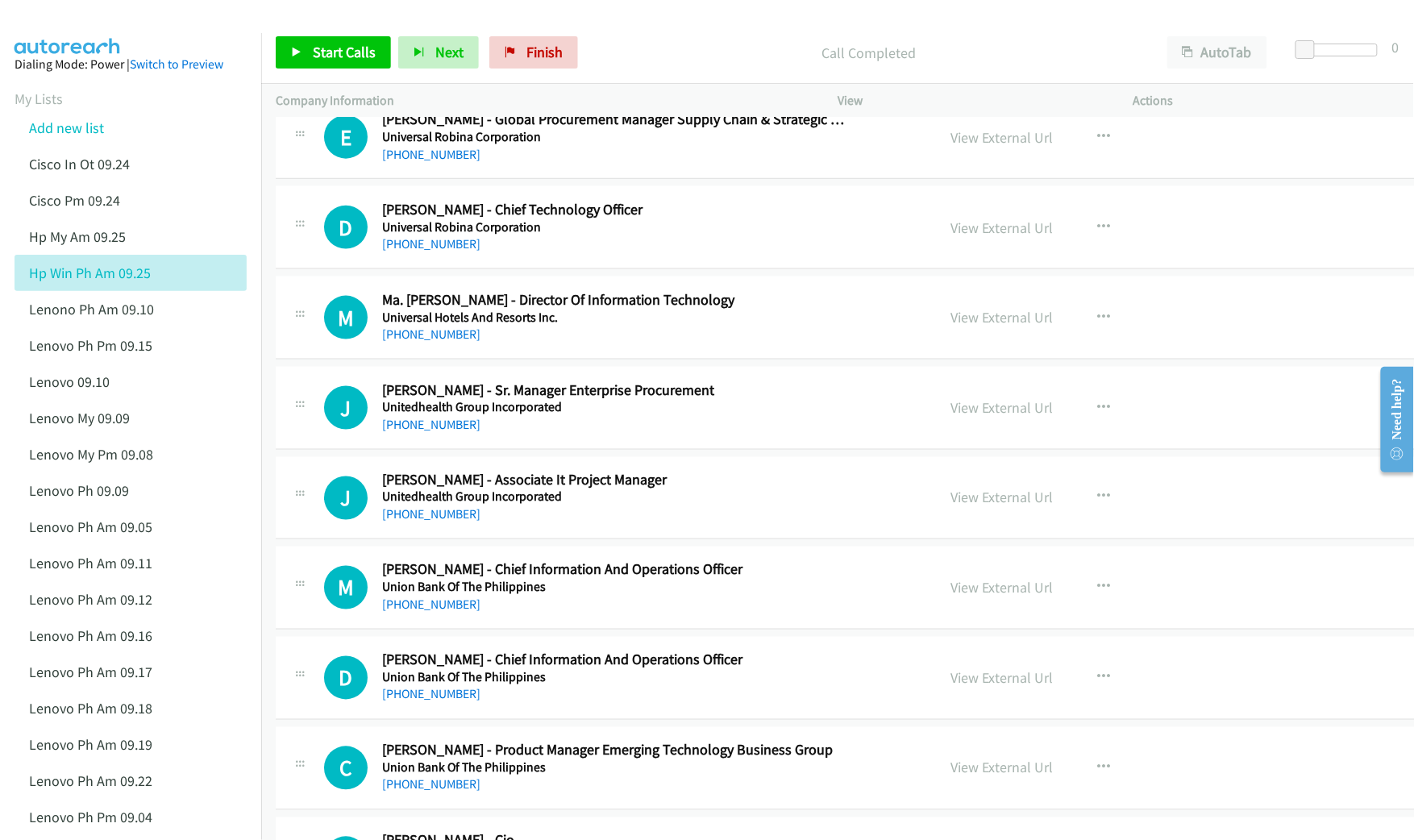
scroll to position [5049, 0]
